Goal: Check status

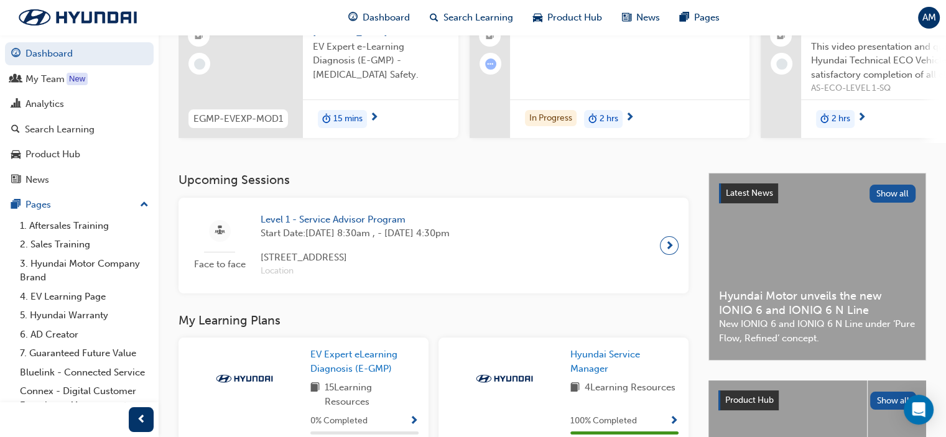
scroll to position [187, 0]
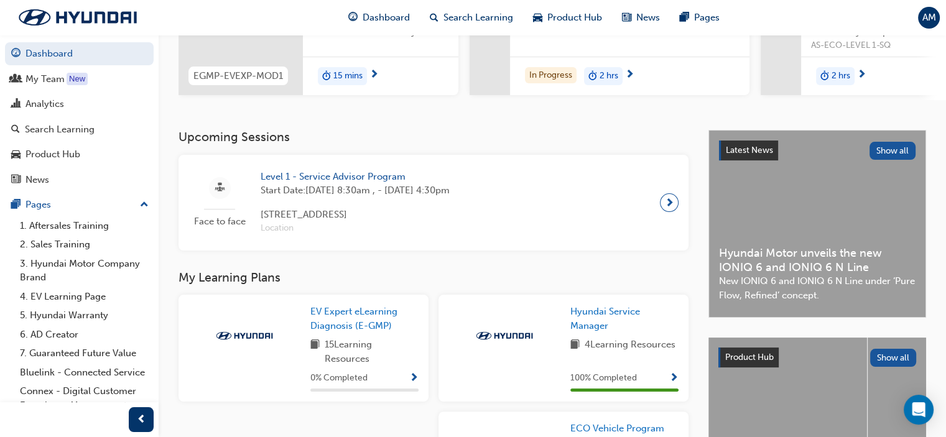
click at [323, 181] on span "Level 1 - Service Advisor Program" at bounding box center [355, 177] width 189 height 14
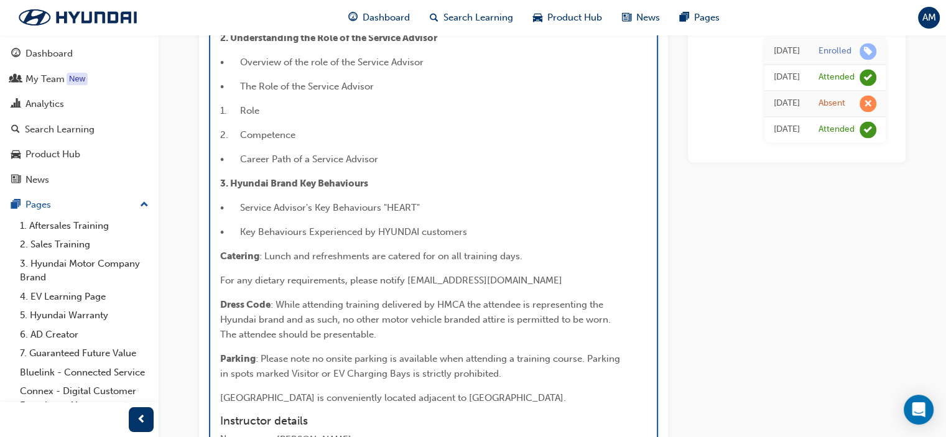
scroll to position [1920, 0]
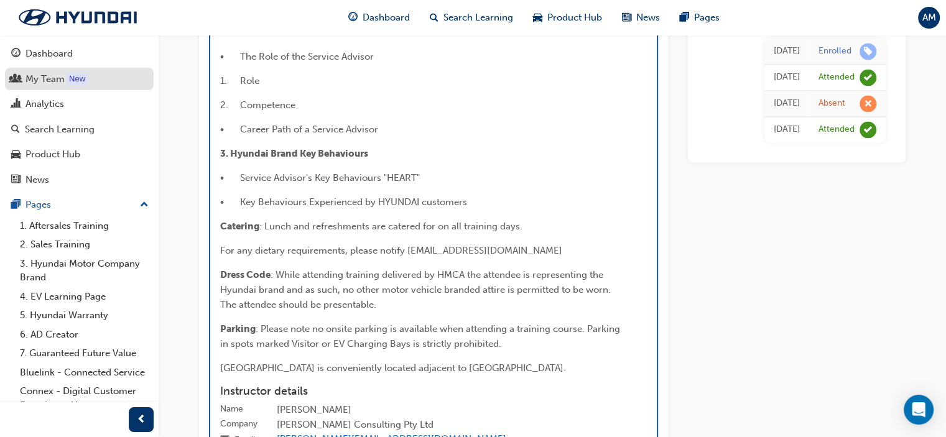
click at [50, 76] on div "My Team" at bounding box center [44, 79] width 39 height 14
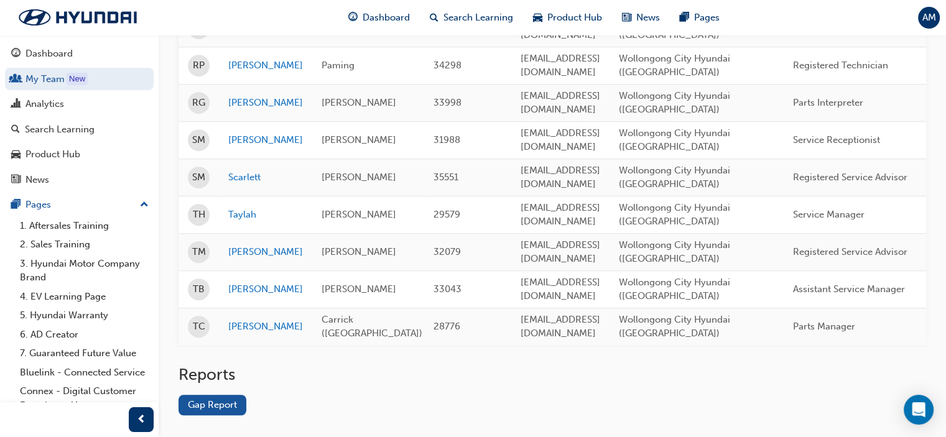
scroll to position [808, 0]
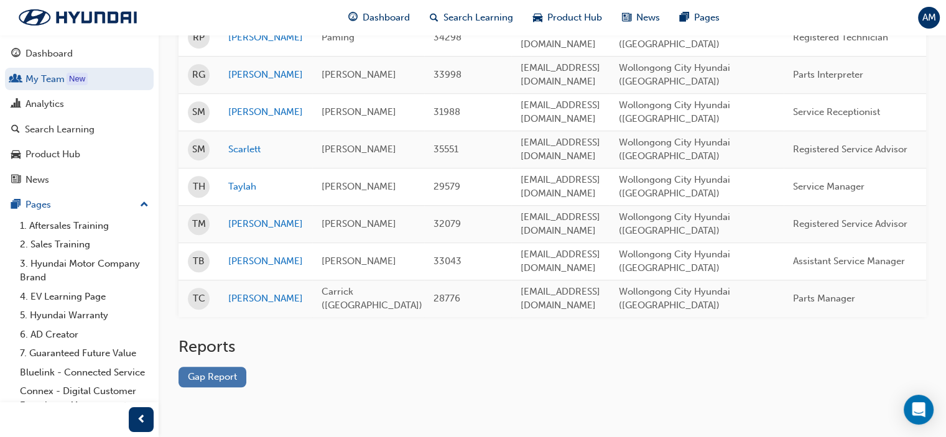
click at [229, 367] on link "Gap Report" at bounding box center [212, 377] width 68 height 21
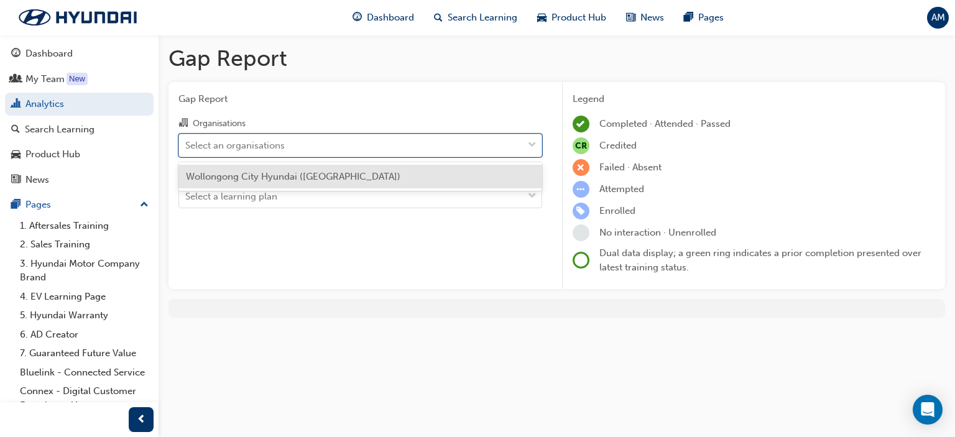
click at [254, 144] on div "Select an organisations" at bounding box center [234, 145] width 99 height 14
click at [187, 144] on input "Organisations option Wollongong City Hyundai (Wollongong) focused, 1 of 1. 1 re…" at bounding box center [185, 144] width 1 height 11
click at [269, 169] on div "Wollongong City Hyundai ([GEOGRAPHIC_DATA])" at bounding box center [360, 177] width 364 height 24
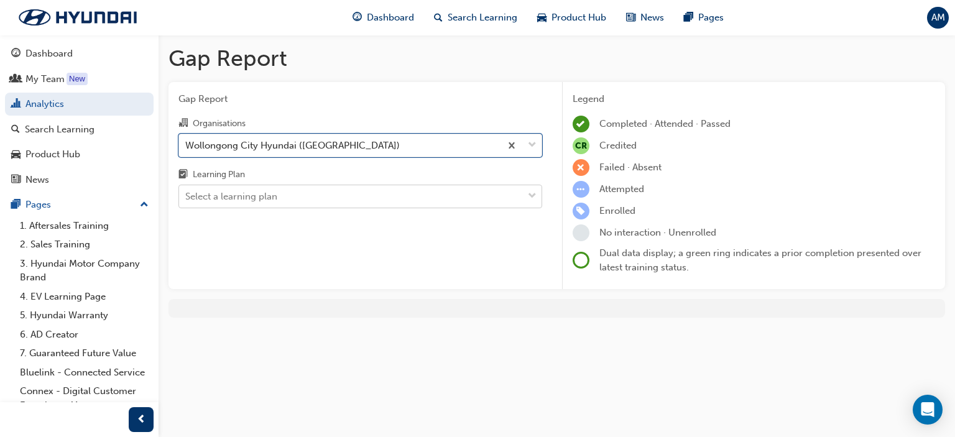
click at [259, 190] on div "Select a learning plan" at bounding box center [351, 197] width 344 height 22
click at [187, 191] on input "Learning Plan Select a learning plan" at bounding box center [185, 196] width 1 height 11
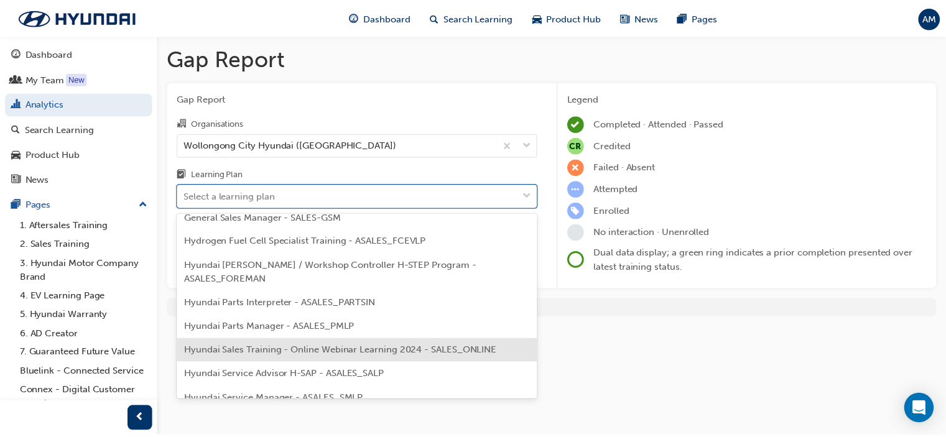
scroll to position [311, 0]
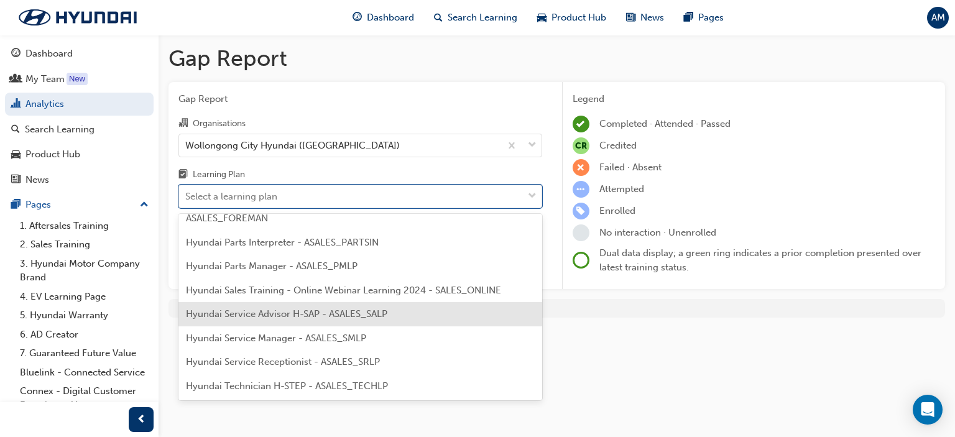
click at [317, 318] on span "Hyundai Service Advisor H-SAP - ASALES_SALP" at bounding box center [286, 313] width 201 height 11
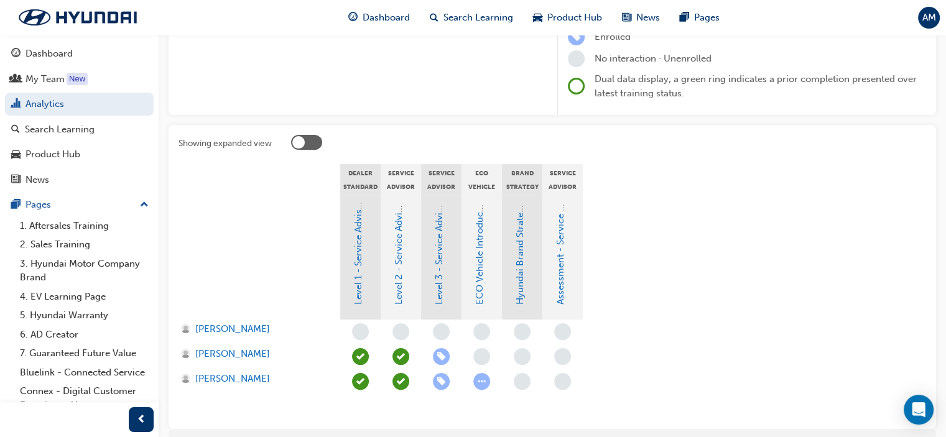
scroll to position [235, 0]
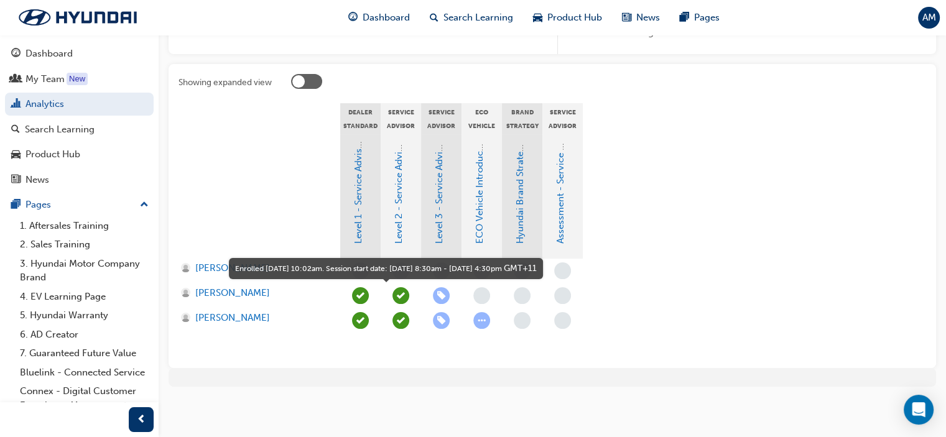
click at [440, 295] on span "learningRecordVerb_ENROLL-icon" at bounding box center [441, 295] width 17 height 17
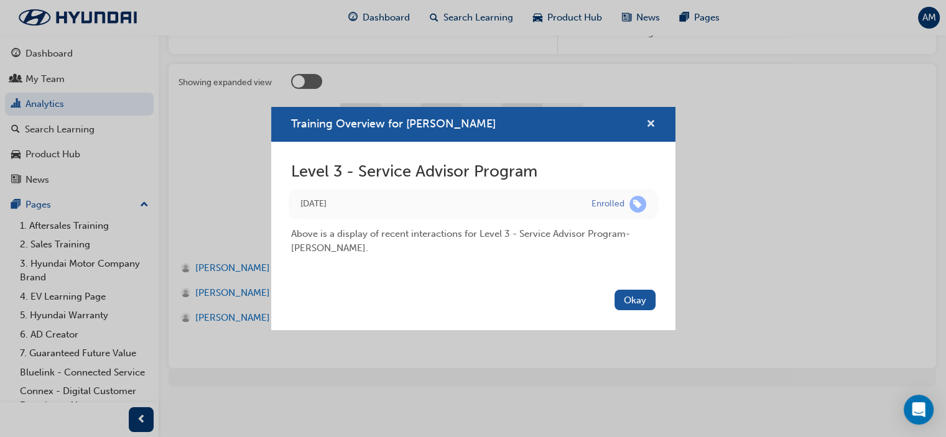
click at [648, 119] on span "cross-icon" at bounding box center [650, 124] width 9 height 11
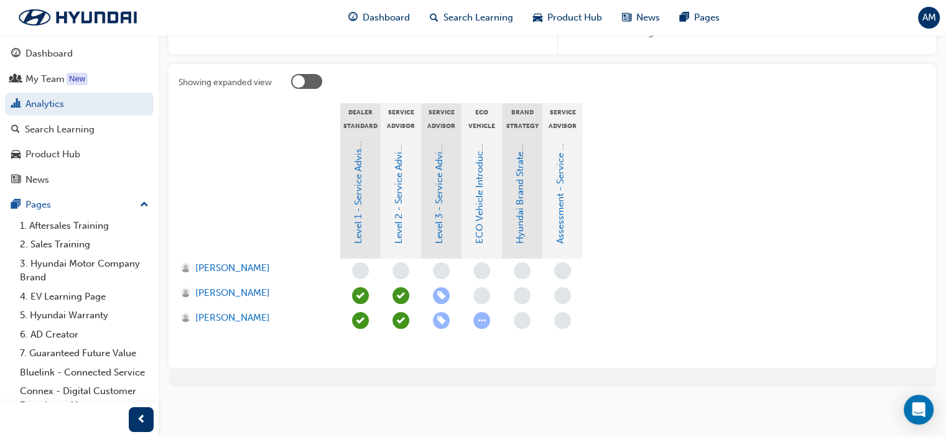
click at [443, 322] on span "learningRecordVerb_ENROLL-icon" at bounding box center [441, 320] width 17 height 17
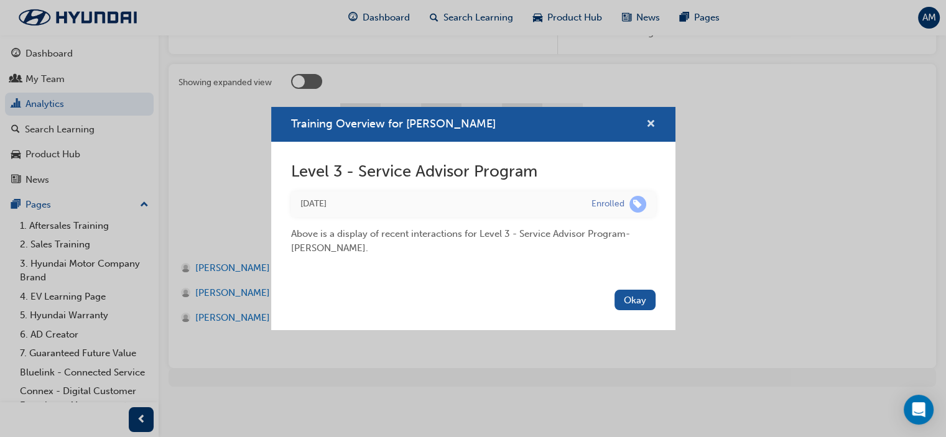
click at [652, 122] on span "cross-icon" at bounding box center [650, 124] width 9 height 11
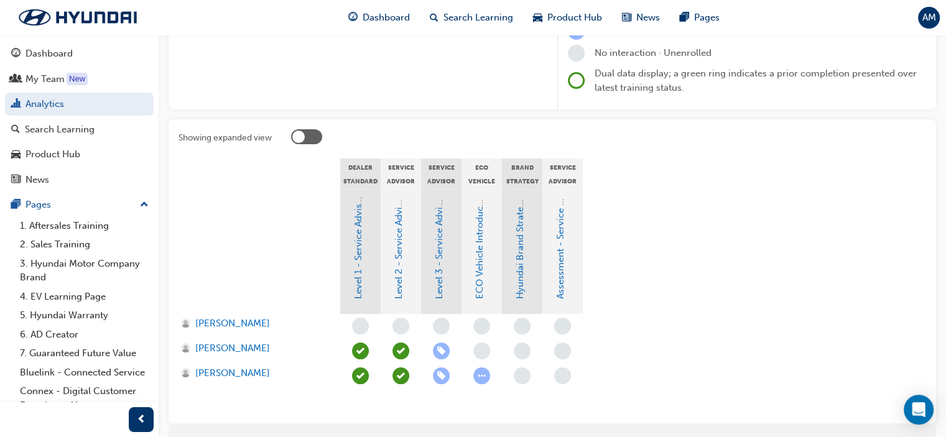
scroll to position [187, 0]
